Goal: Transaction & Acquisition: Subscribe to service/newsletter

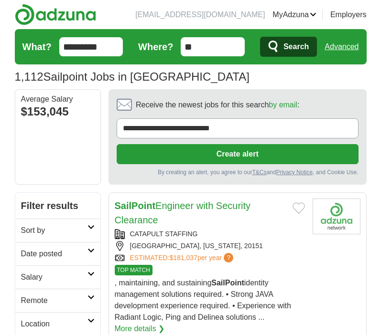
scroll to position [25, 0]
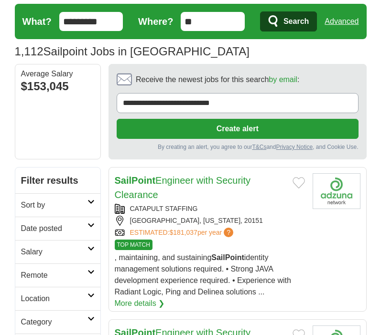
click at [209, 20] on input "**" at bounding box center [213, 21] width 64 height 19
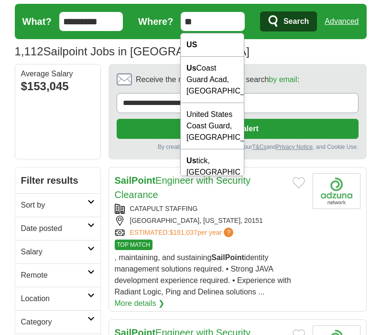
click at [58, 134] on aside "Average Salary $153,045" at bounding box center [58, 112] width 86 height 96
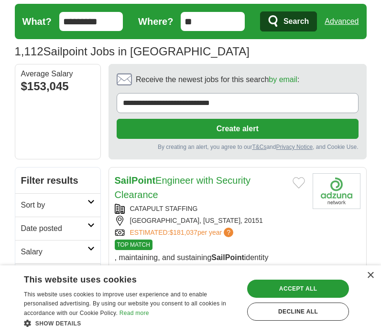
click at [69, 81] on div "$153,045" at bounding box center [58, 86] width 74 height 17
click at [165, 126] on button "Create alert" at bounding box center [238, 129] width 242 height 20
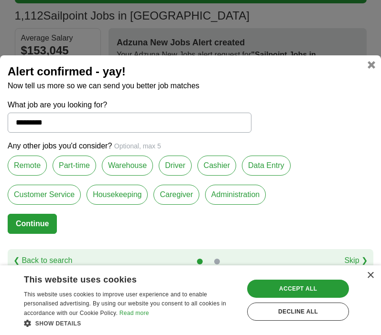
scroll to position [64, 0]
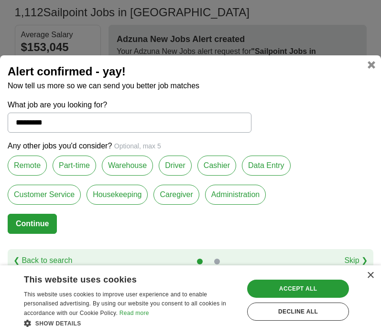
click at [25, 166] on label "Remote" at bounding box center [27, 166] width 39 height 20
click at [64, 167] on label "Part-time" at bounding box center [74, 166] width 43 height 20
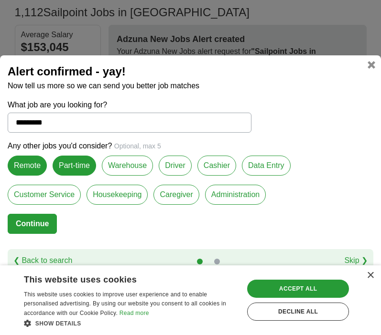
click at [10, 162] on label "Remote" at bounding box center [27, 166] width 39 height 20
click at [62, 169] on label "Part-time" at bounding box center [74, 166] width 43 height 20
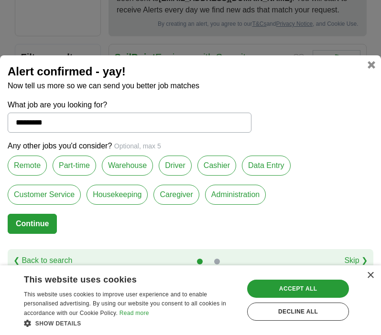
scroll to position [167, 0]
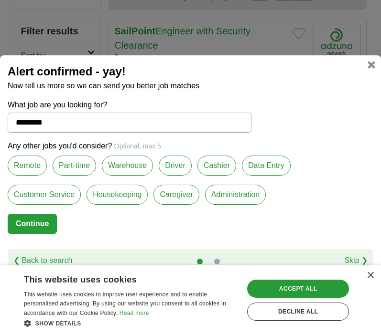
click at [375, 70] on div "Alert confirmed - yay! Now tell us more so we can send you better job matches W…" at bounding box center [190, 167] width 381 height 224
click at [371, 63] on link at bounding box center [371, 65] width 8 height 8
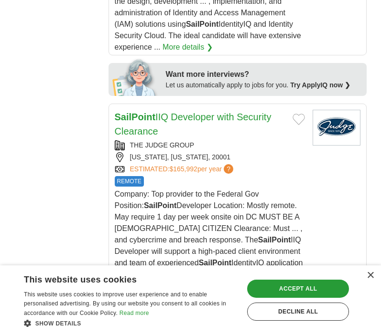
scroll to position [614, 0]
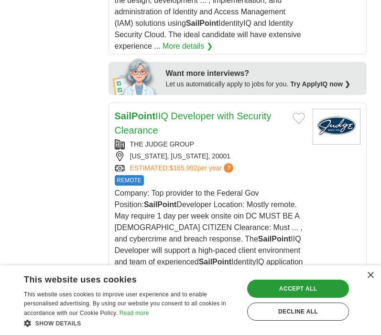
click at [145, 120] on link "SailPoint IIQ Developer with Security Clearance" at bounding box center [193, 123] width 157 height 25
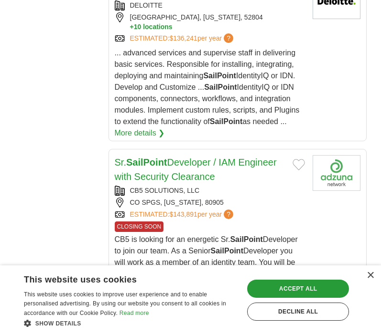
scroll to position [839, 0]
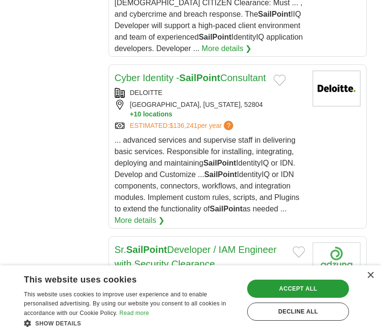
click at [148, 73] on link "Cyber Identity - SailPoint Consultant" at bounding box center [190, 78] width 151 height 11
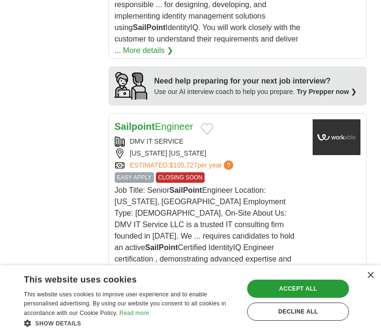
scroll to position [1199, 0]
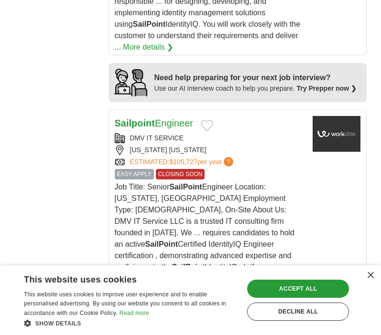
click at [145, 118] on strong "Sailpoint" at bounding box center [135, 123] width 40 height 11
